Goal: Transaction & Acquisition: Purchase product/service

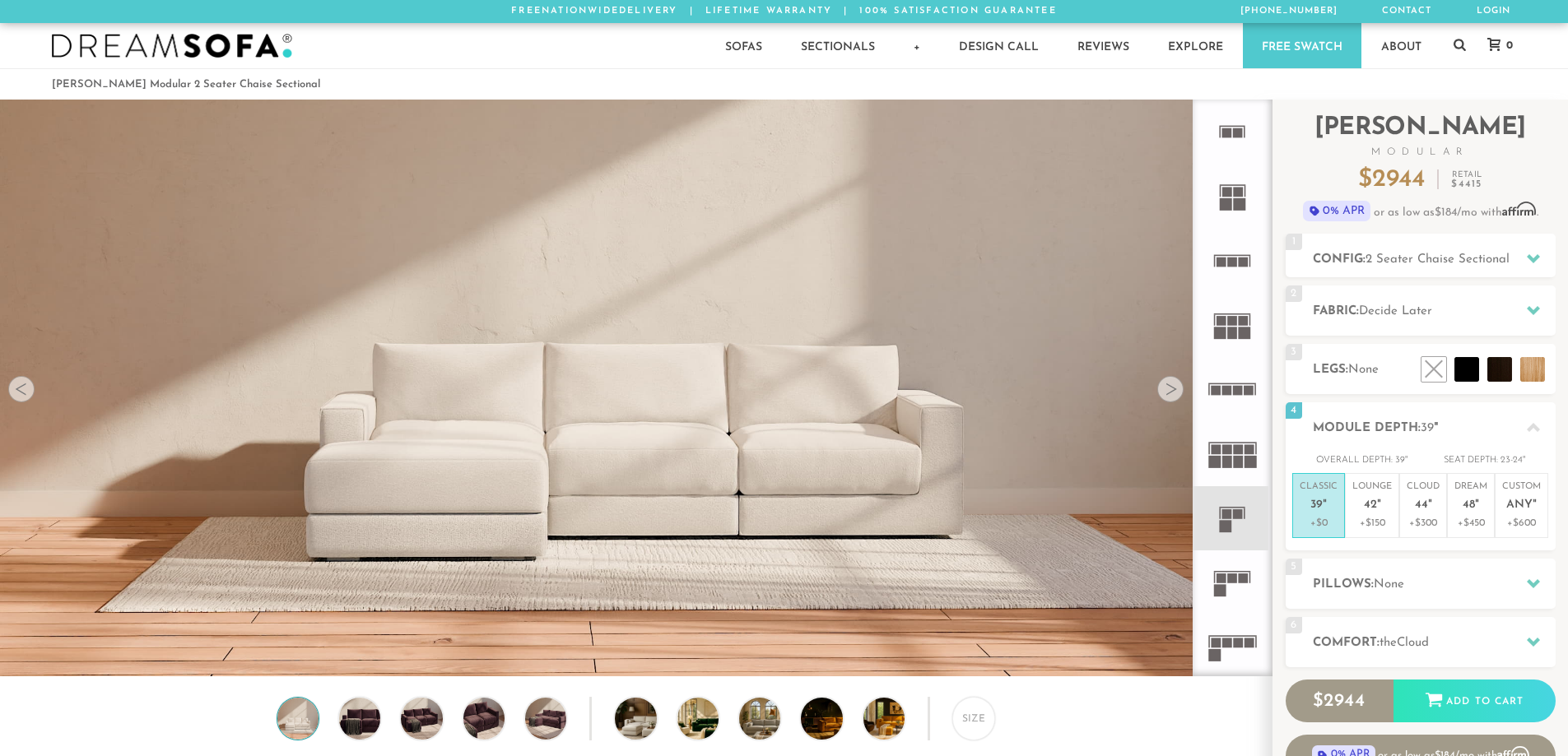
click at [1233, 578] on rect at bounding box center [1233, 579] width 10 height 10
click at [1511, 510] on span "Any" at bounding box center [1519, 506] width 26 height 14
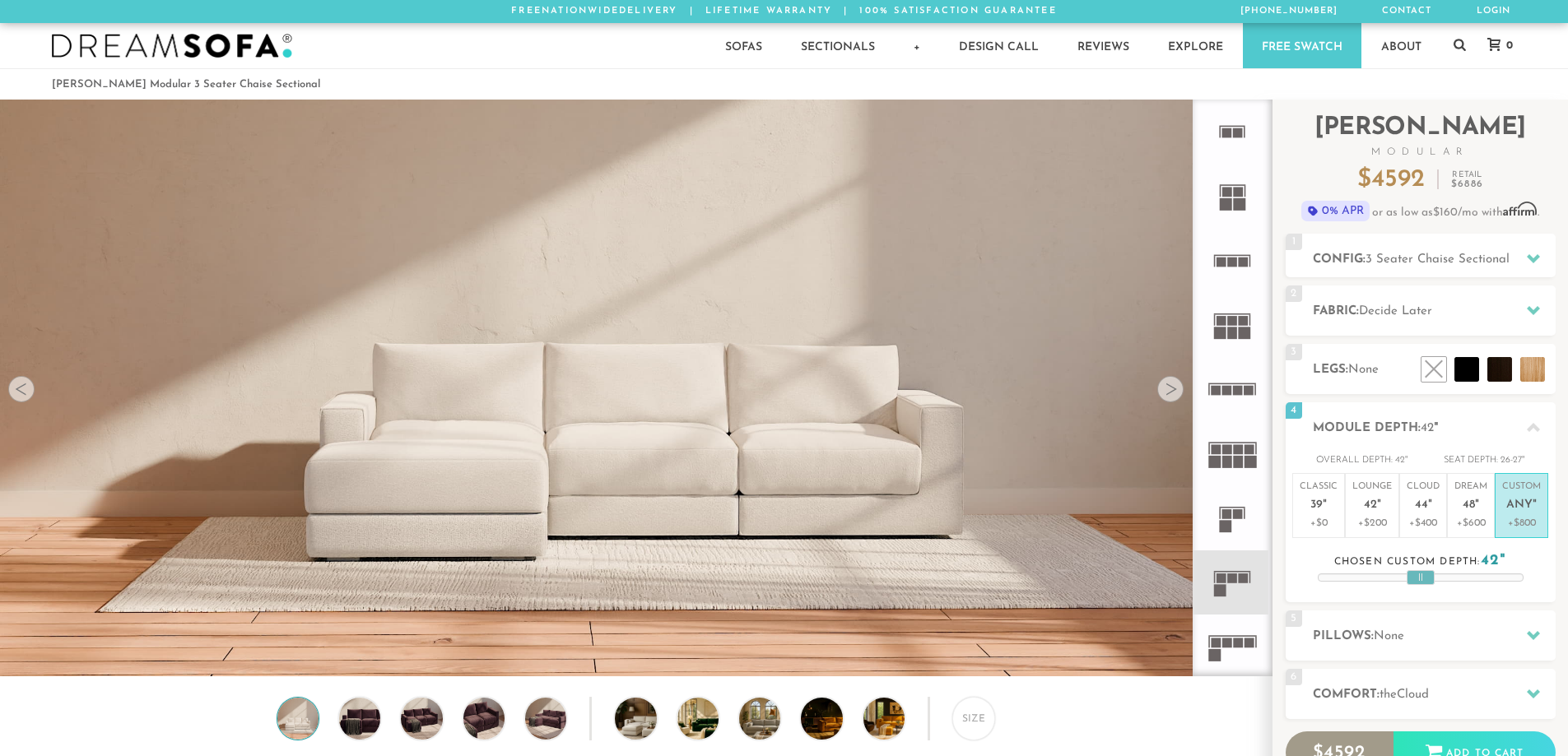
click at [1322, 509] on em """ at bounding box center [1324, 506] width 4 height 14
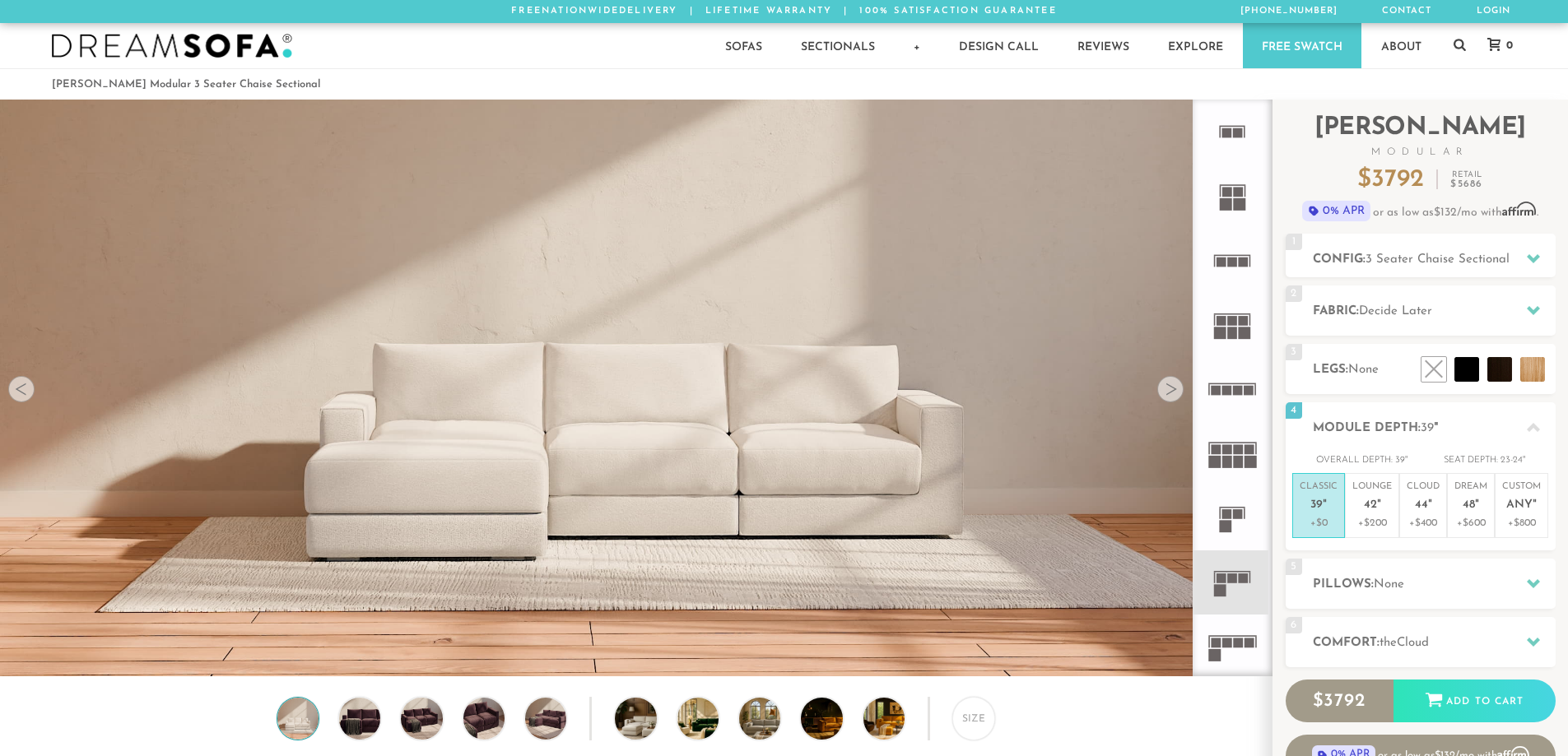
click at [1177, 397] on div at bounding box center [1170, 389] width 26 height 26
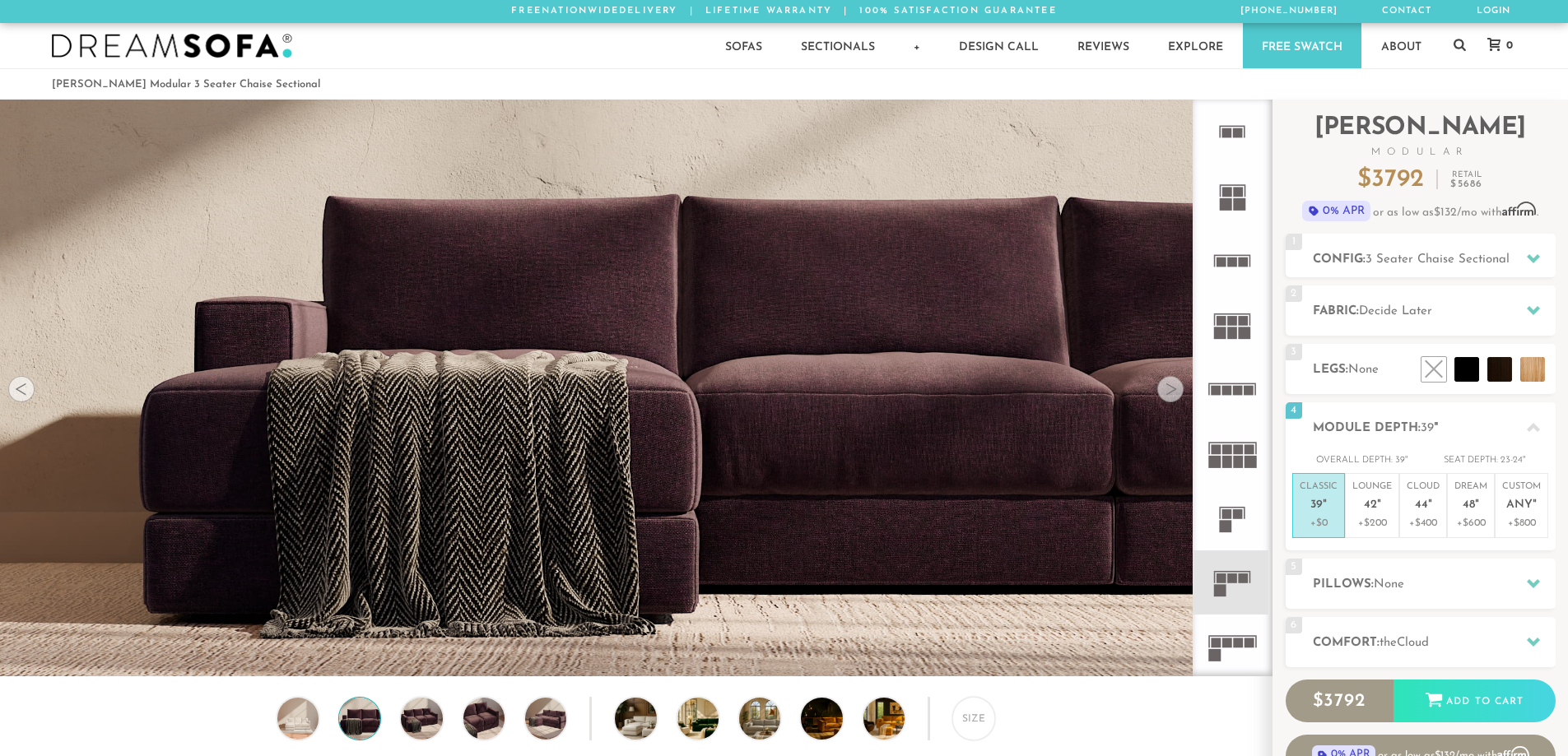
click at [1177, 397] on div at bounding box center [1170, 389] width 26 height 26
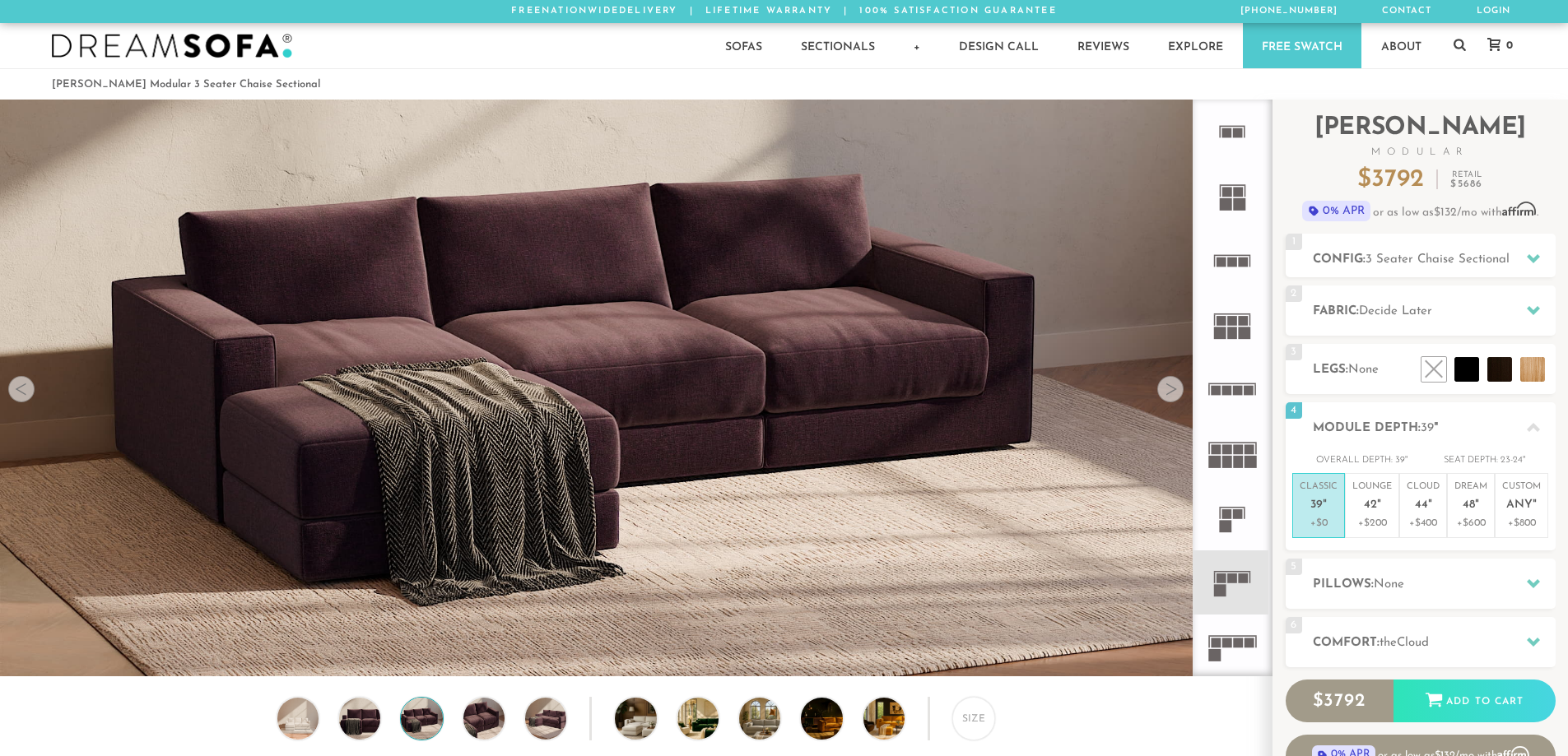
click at [1178, 396] on div at bounding box center [1170, 389] width 26 height 26
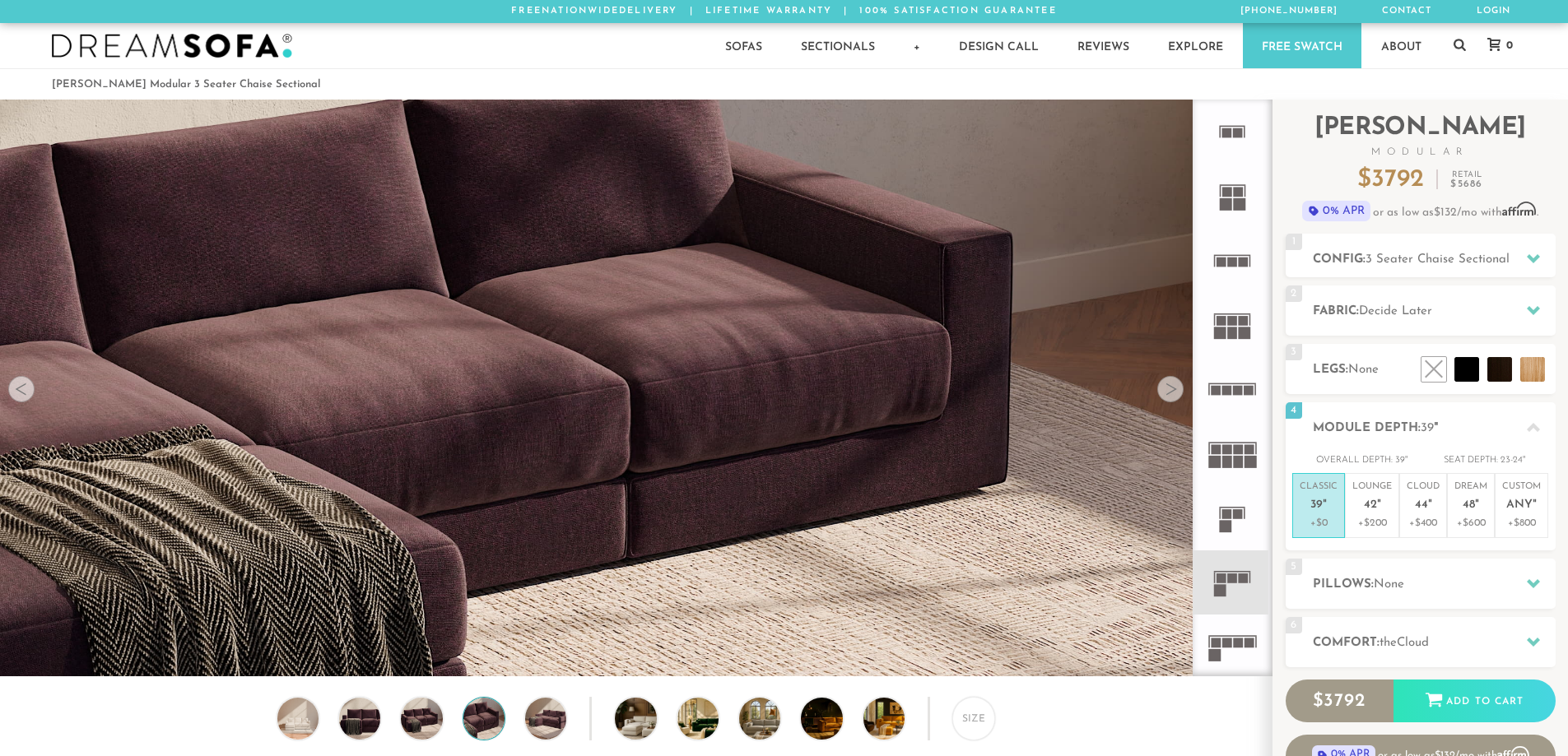
click at [1178, 394] on div at bounding box center [1170, 389] width 26 height 26
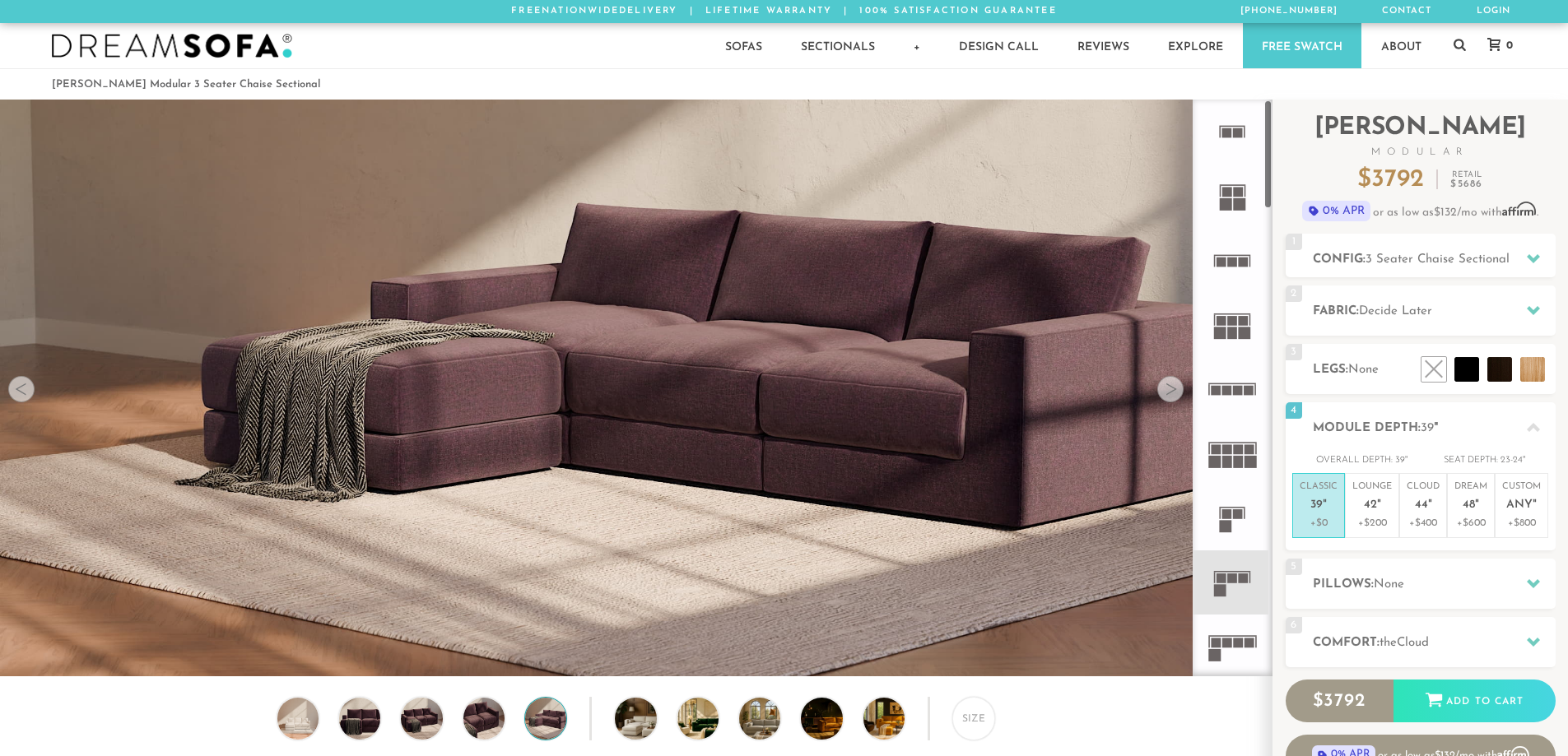
click at [1526, 261] on icon at bounding box center [1532, 258] width 13 height 13
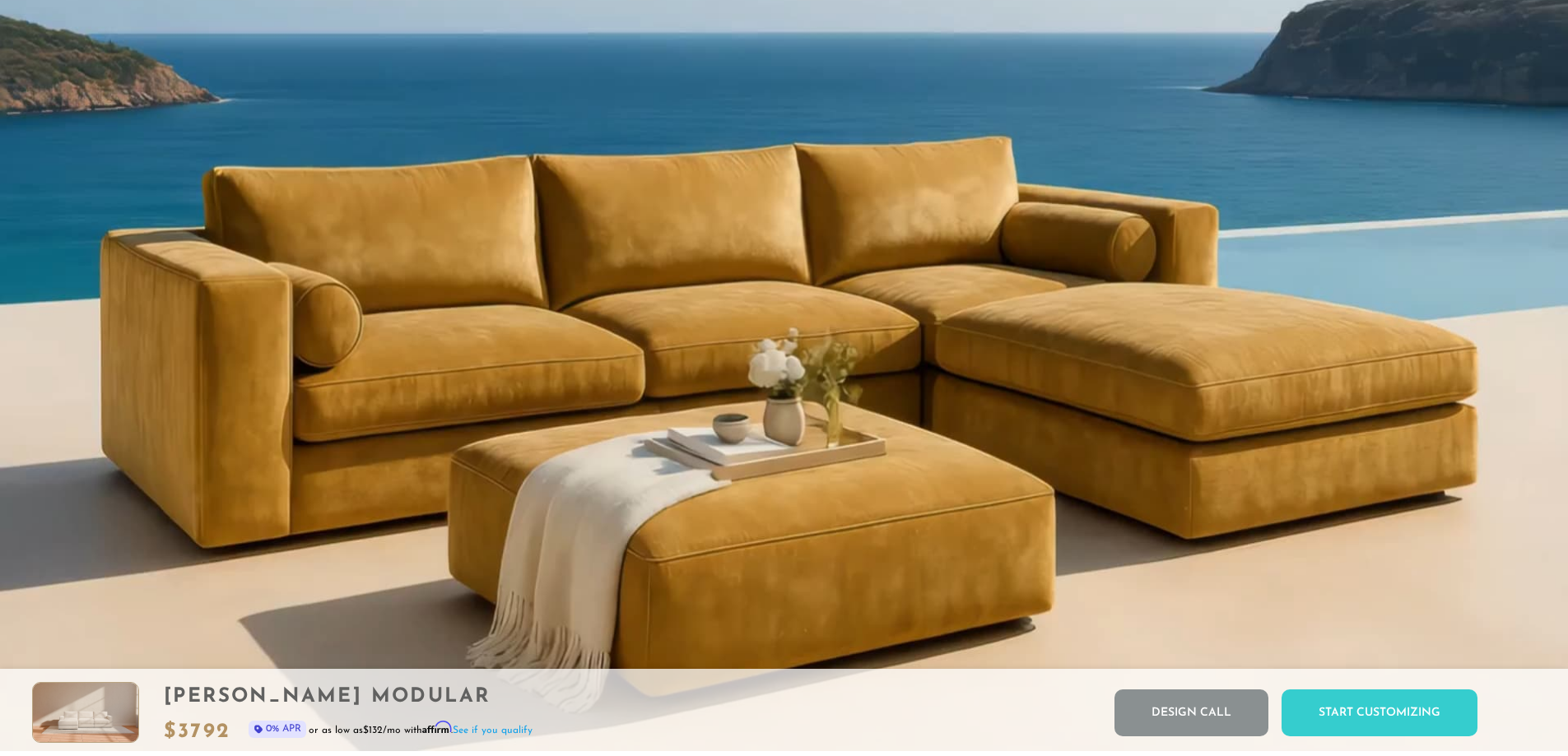
scroll to position [1675, 0]
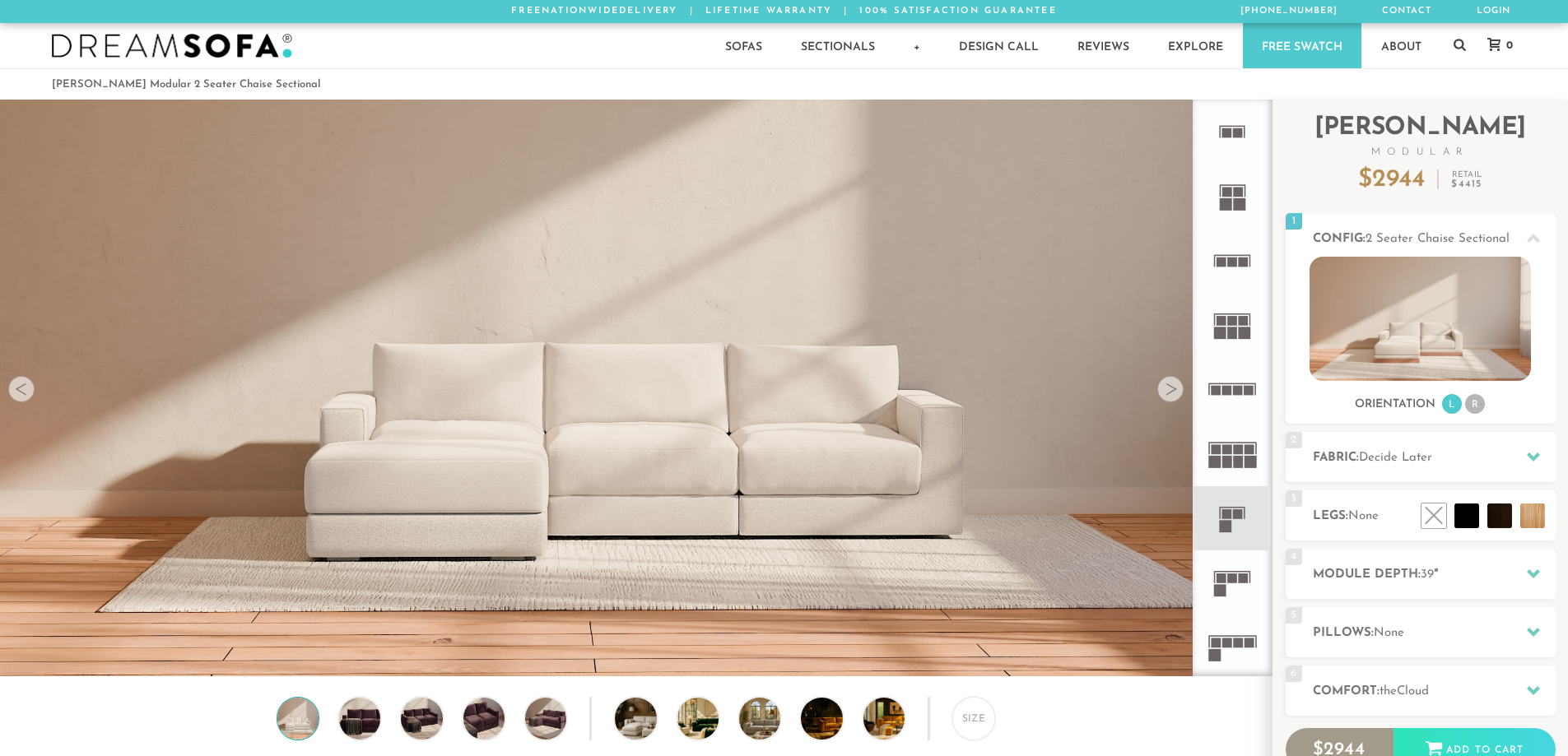
scroll to position [19268, 1555]
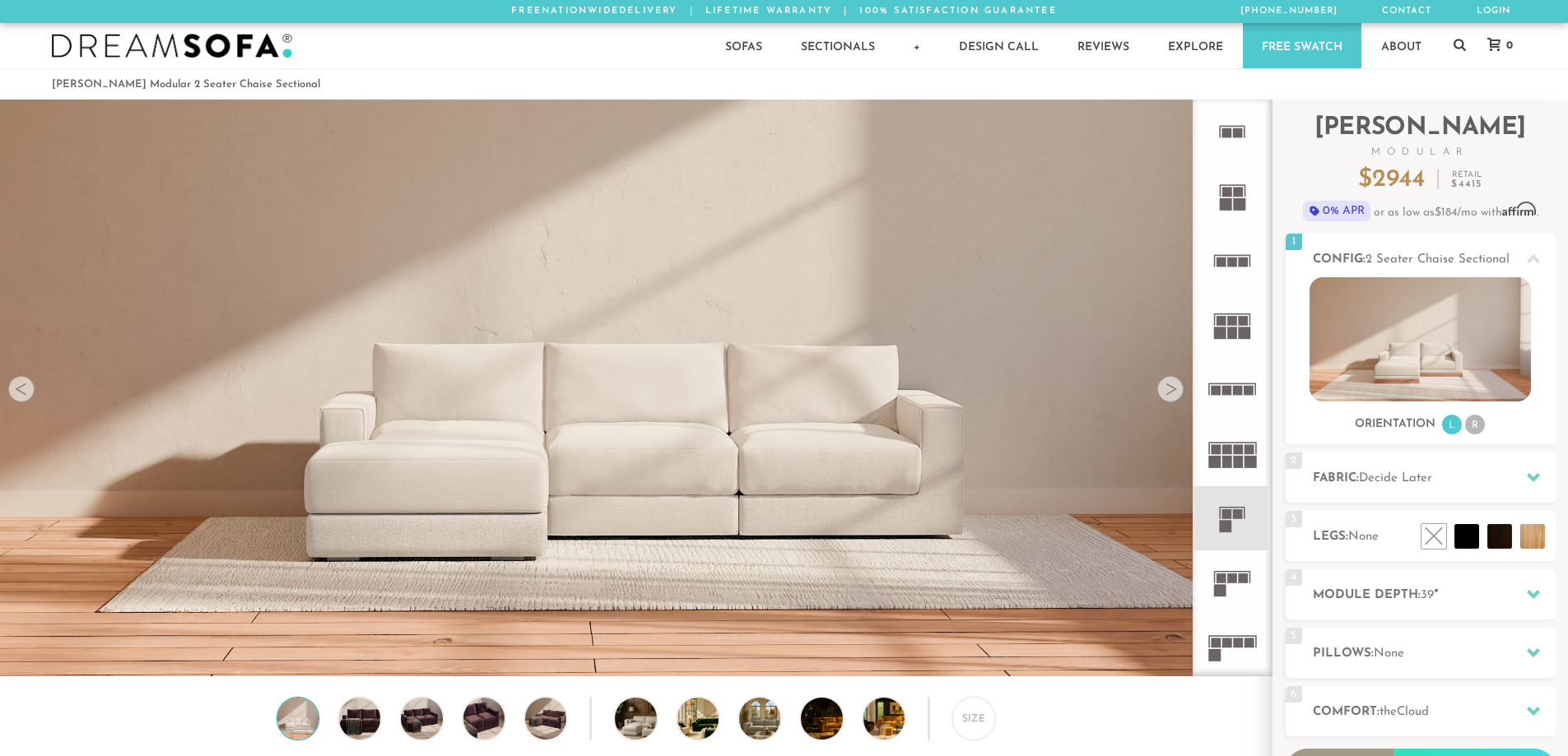
click at [1474, 425] on li "R" at bounding box center [1475, 425] width 20 height 20
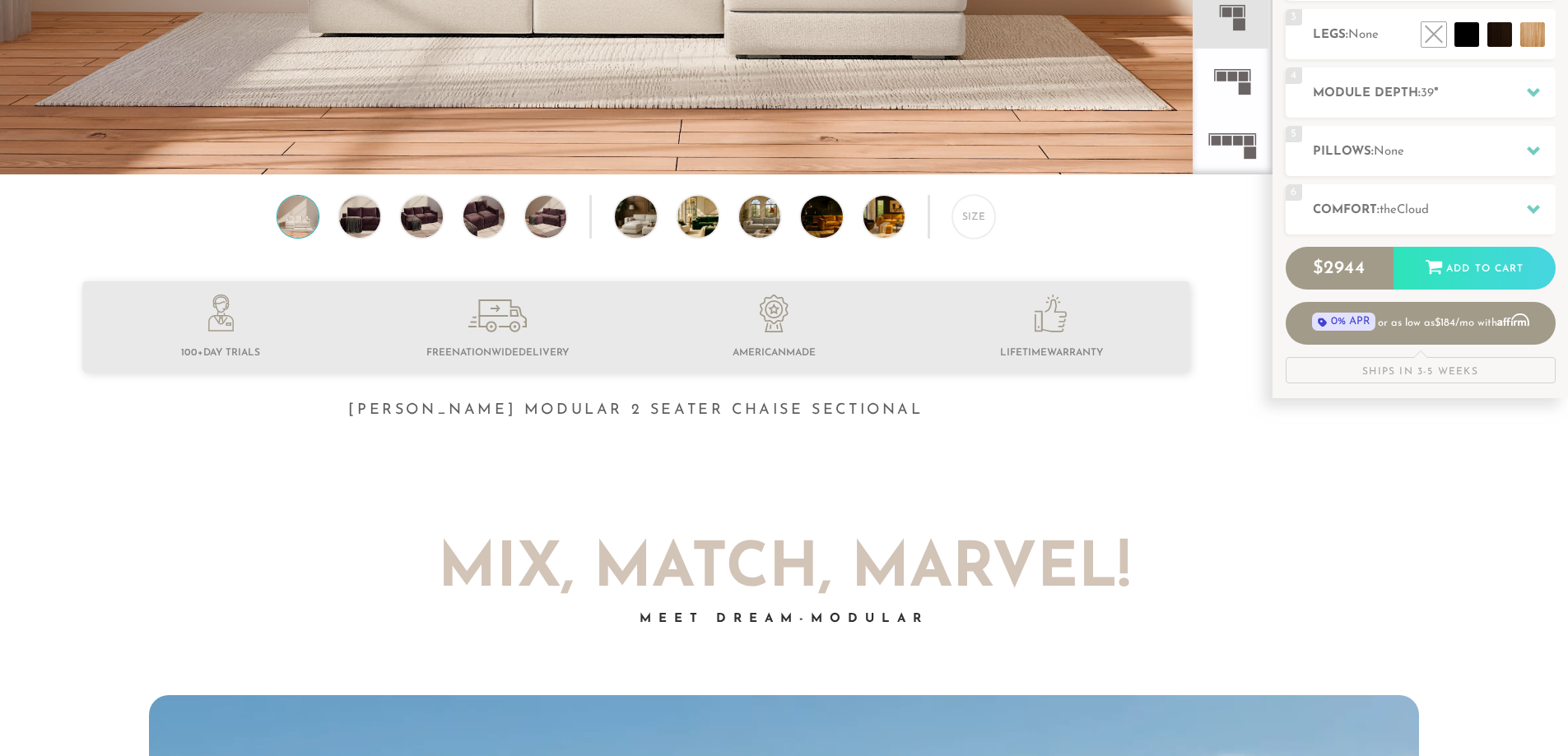
scroll to position [522, 0]
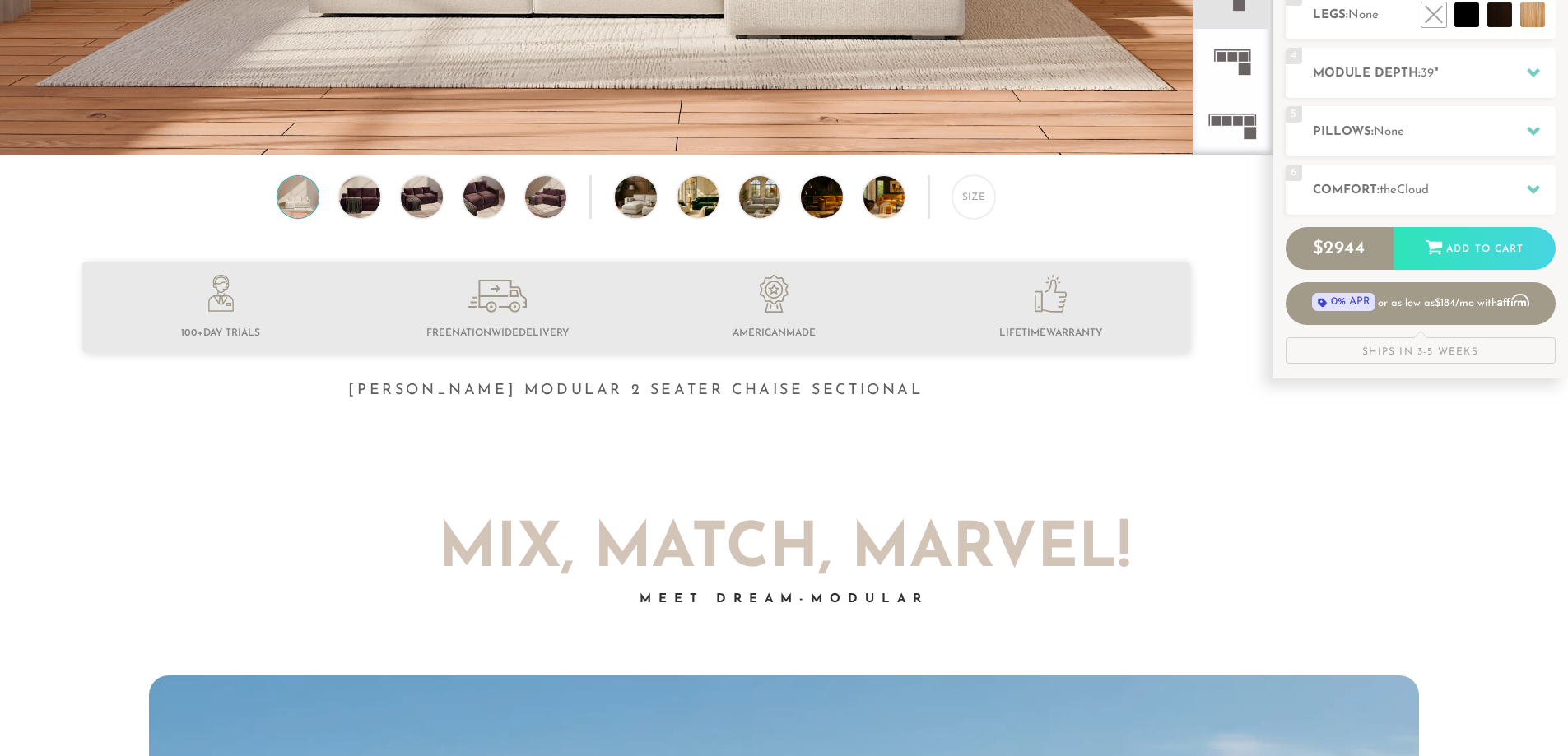
click at [979, 204] on div "Size" at bounding box center [973, 196] width 43 height 43
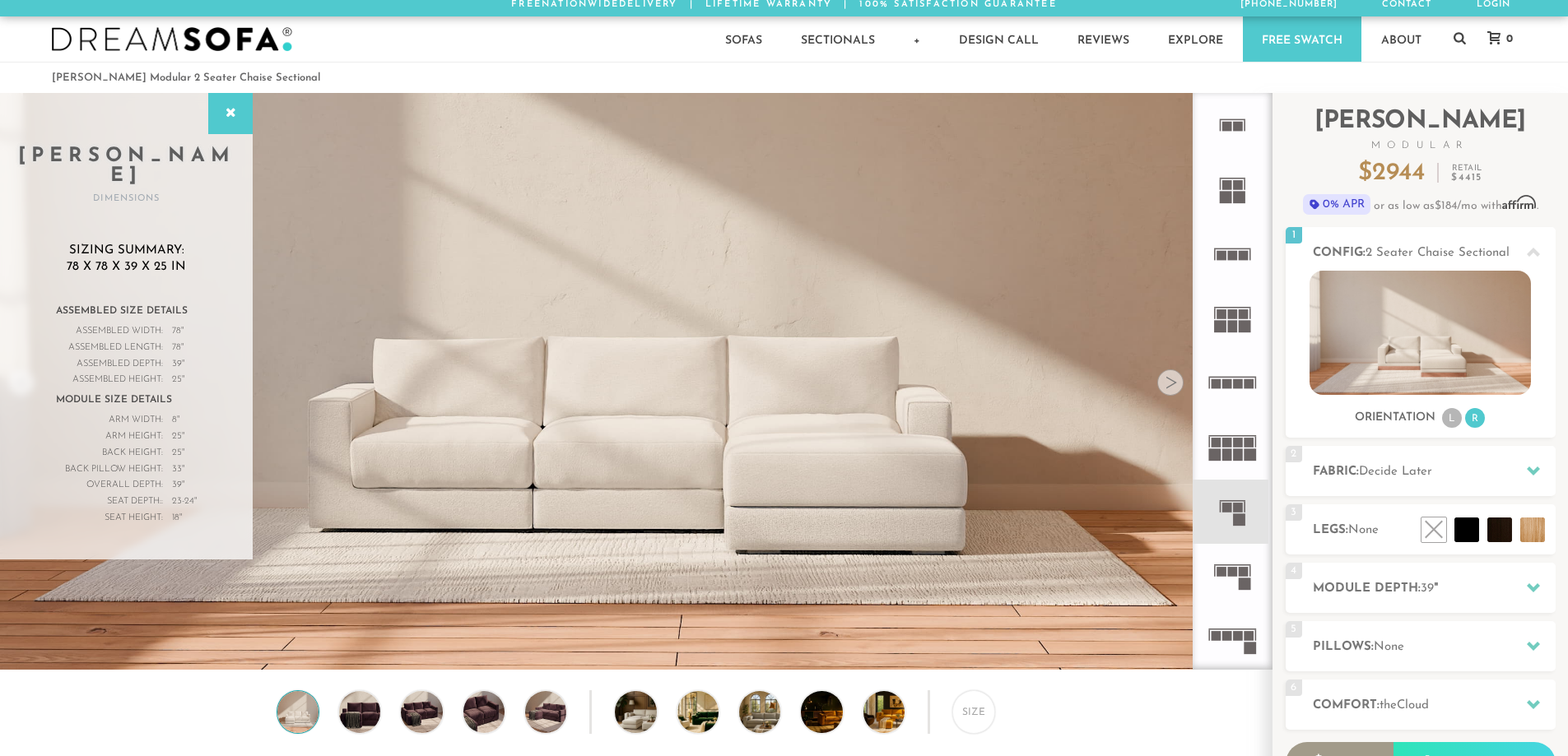
scroll to position [0, 0]
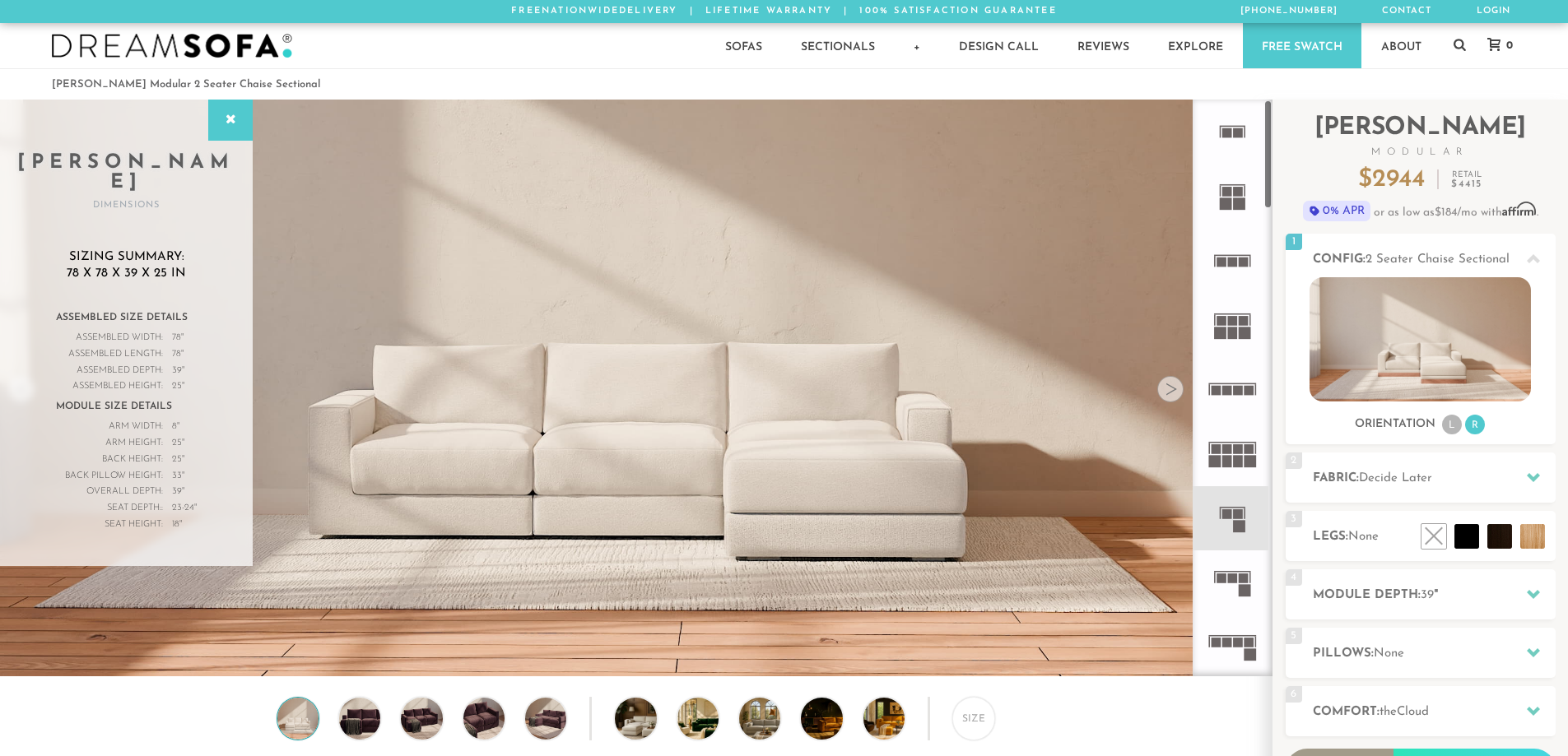
click at [1217, 585] on icon at bounding box center [1232, 582] width 64 height 64
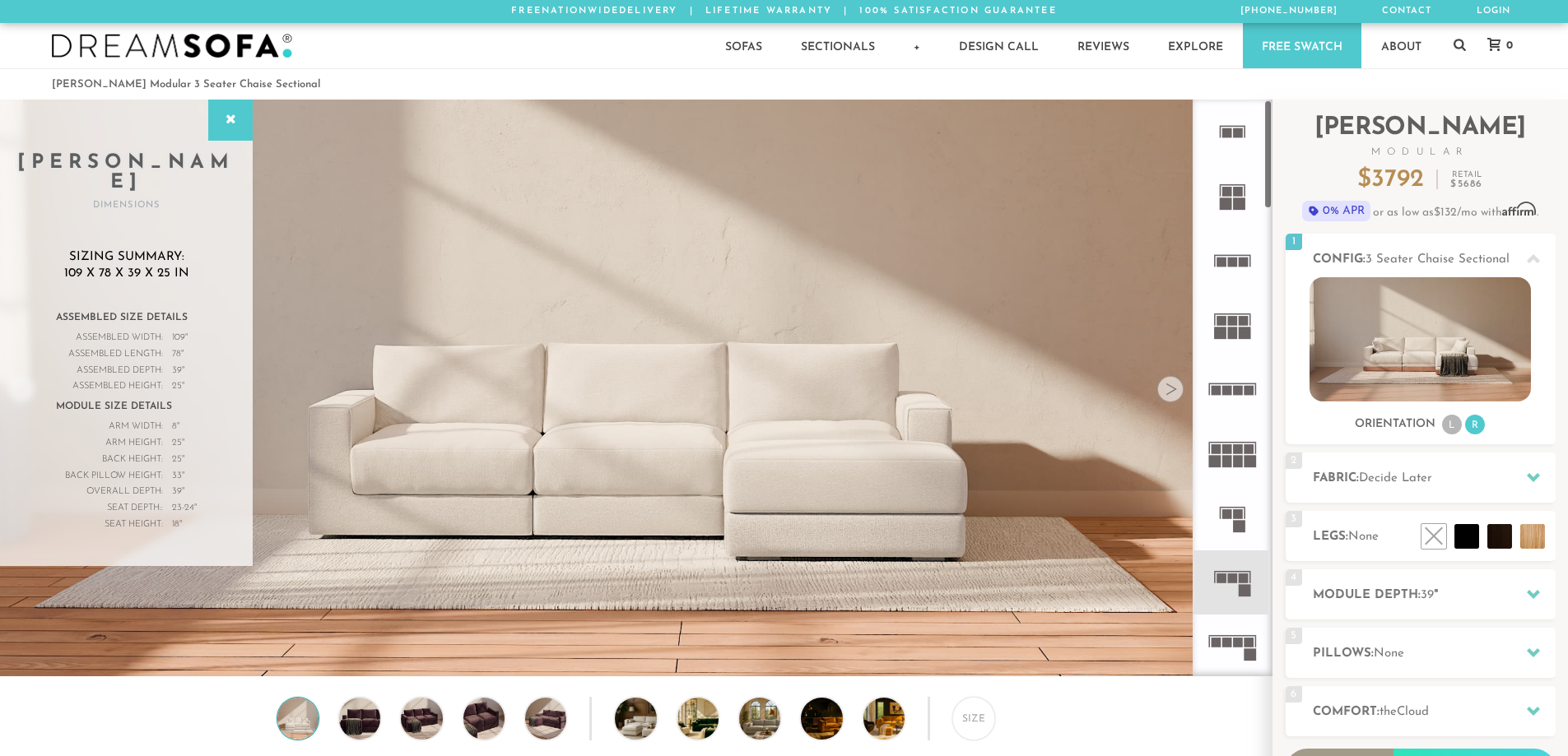
click at [1237, 521] on rect at bounding box center [1239, 526] width 12 height 12
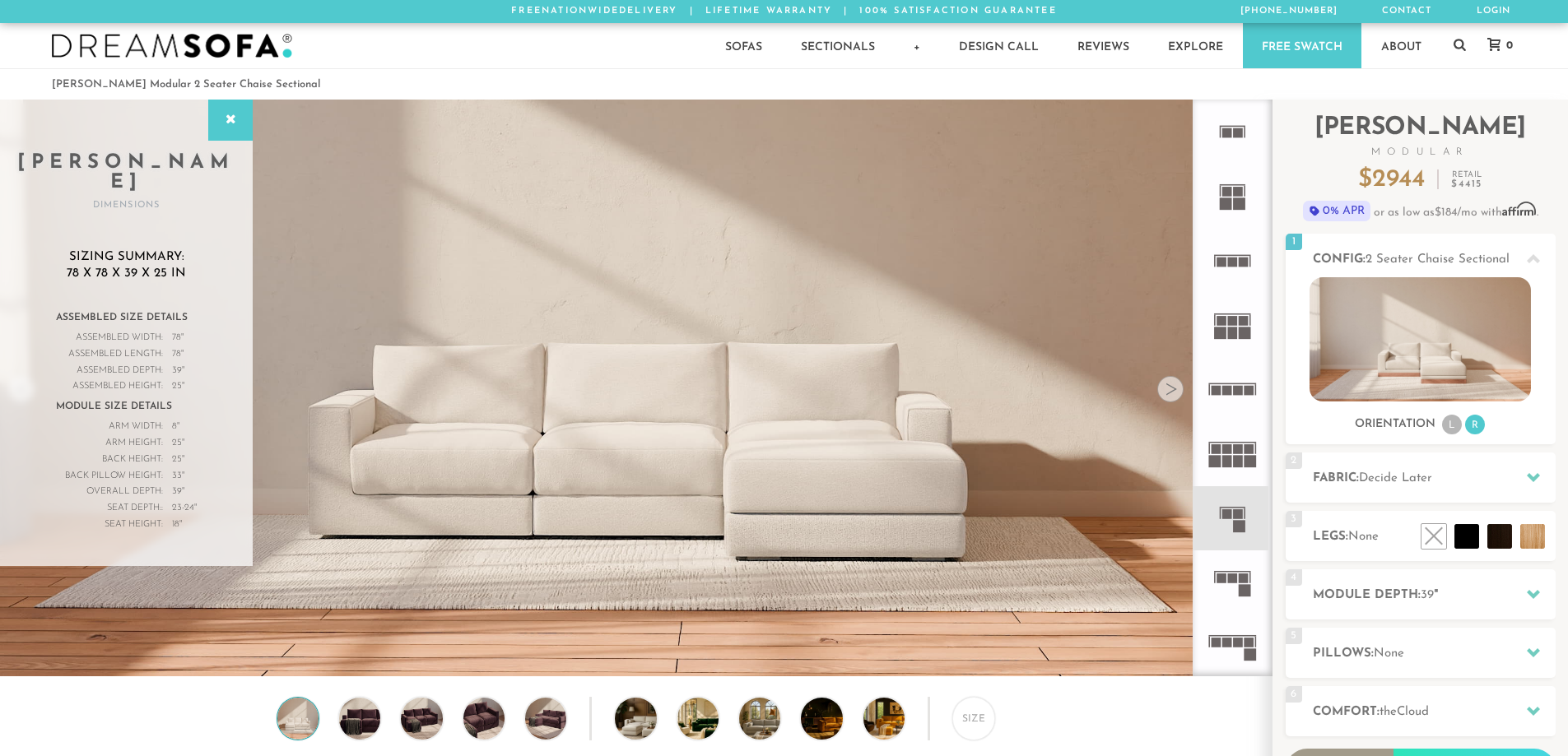
click at [1233, 577] on rect at bounding box center [1233, 579] width 10 height 10
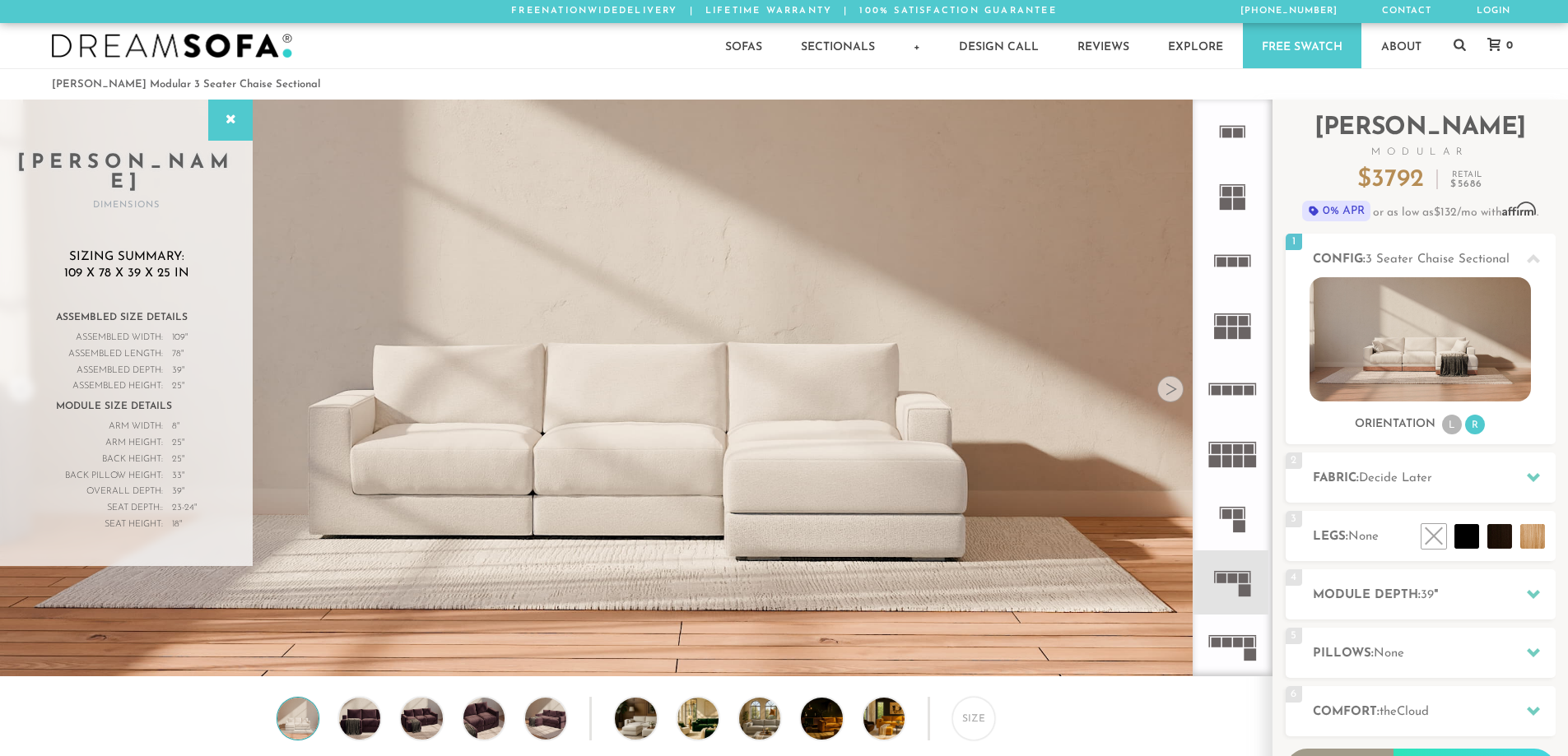
click at [1232, 531] on icon at bounding box center [1232, 518] width 64 height 64
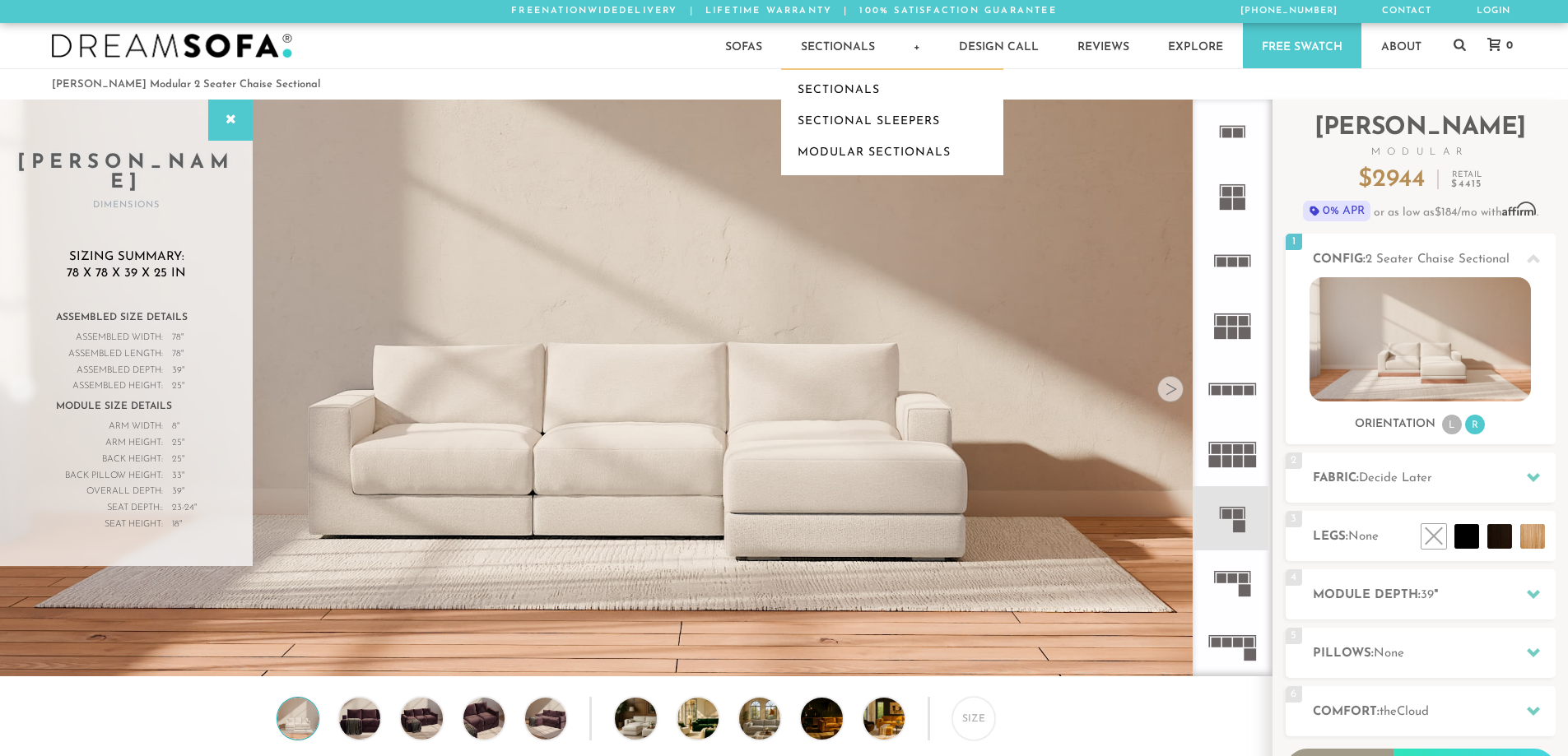
click at [845, 82] on link "Sectionals" at bounding box center [892, 90] width 222 height 31
